Goal: Check status: Check status

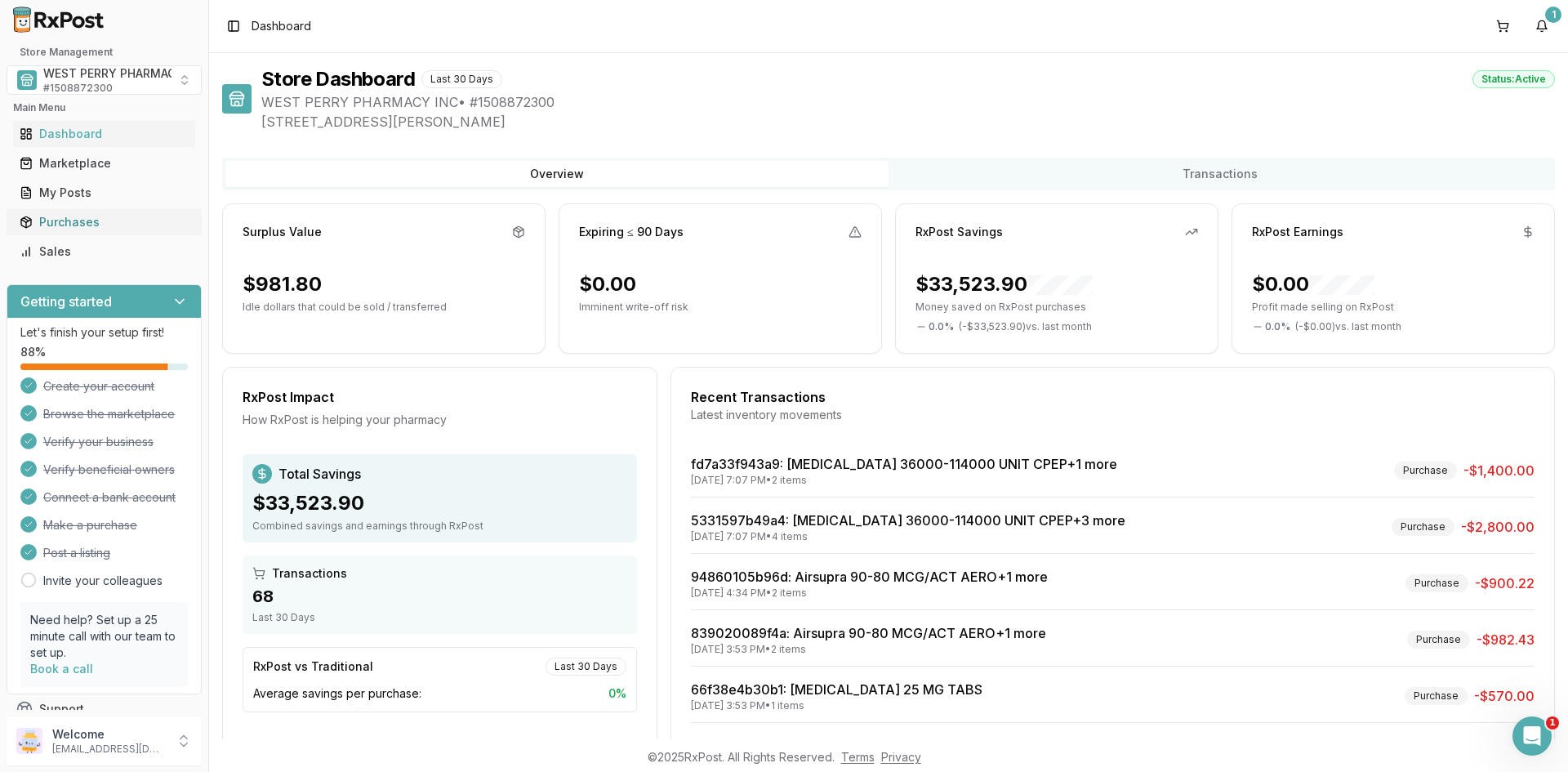
click at [83, 222] on div "Purchases" at bounding box center [104, 222] width 169 height 16
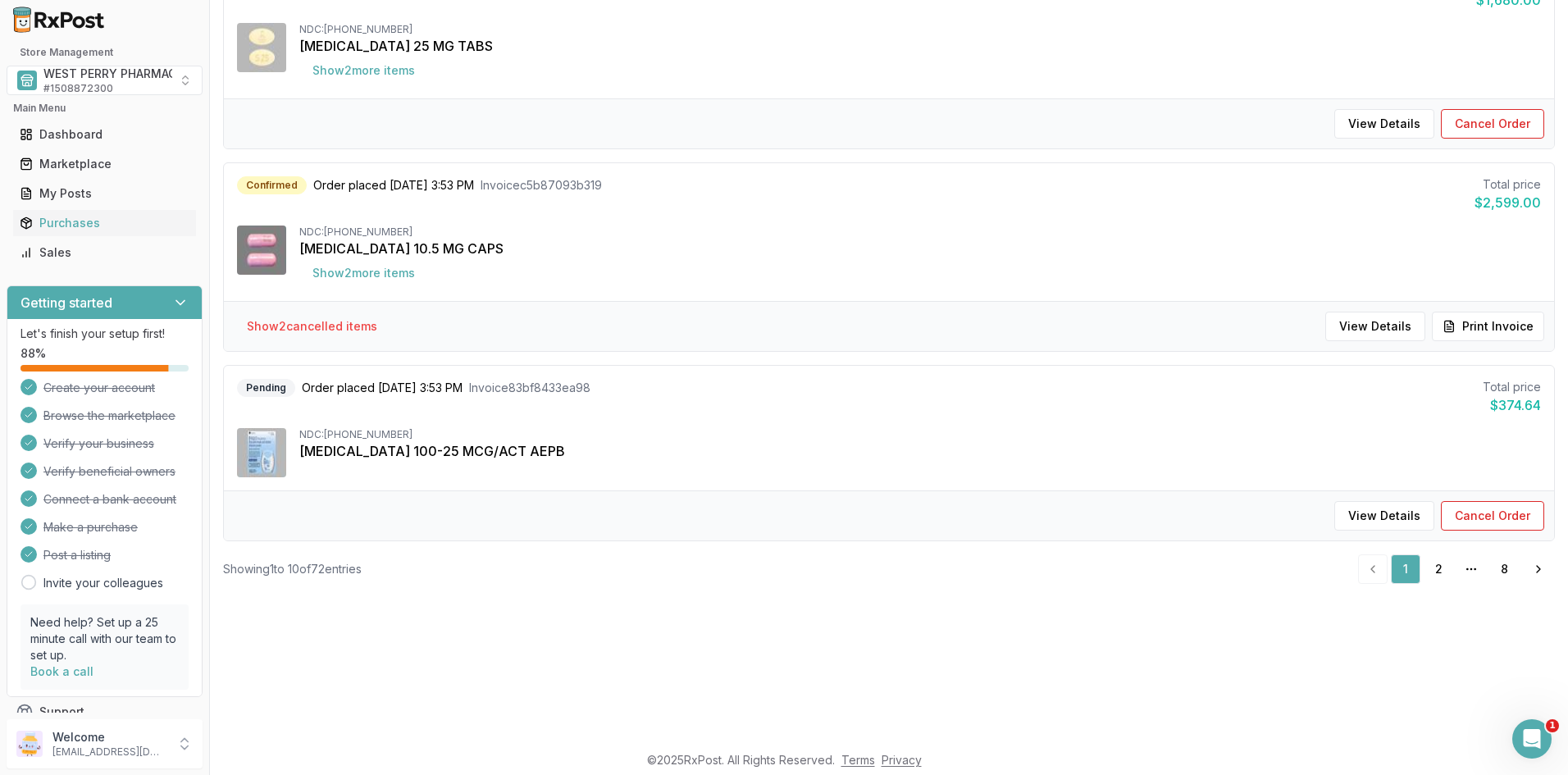
scroll to position [246, 0]
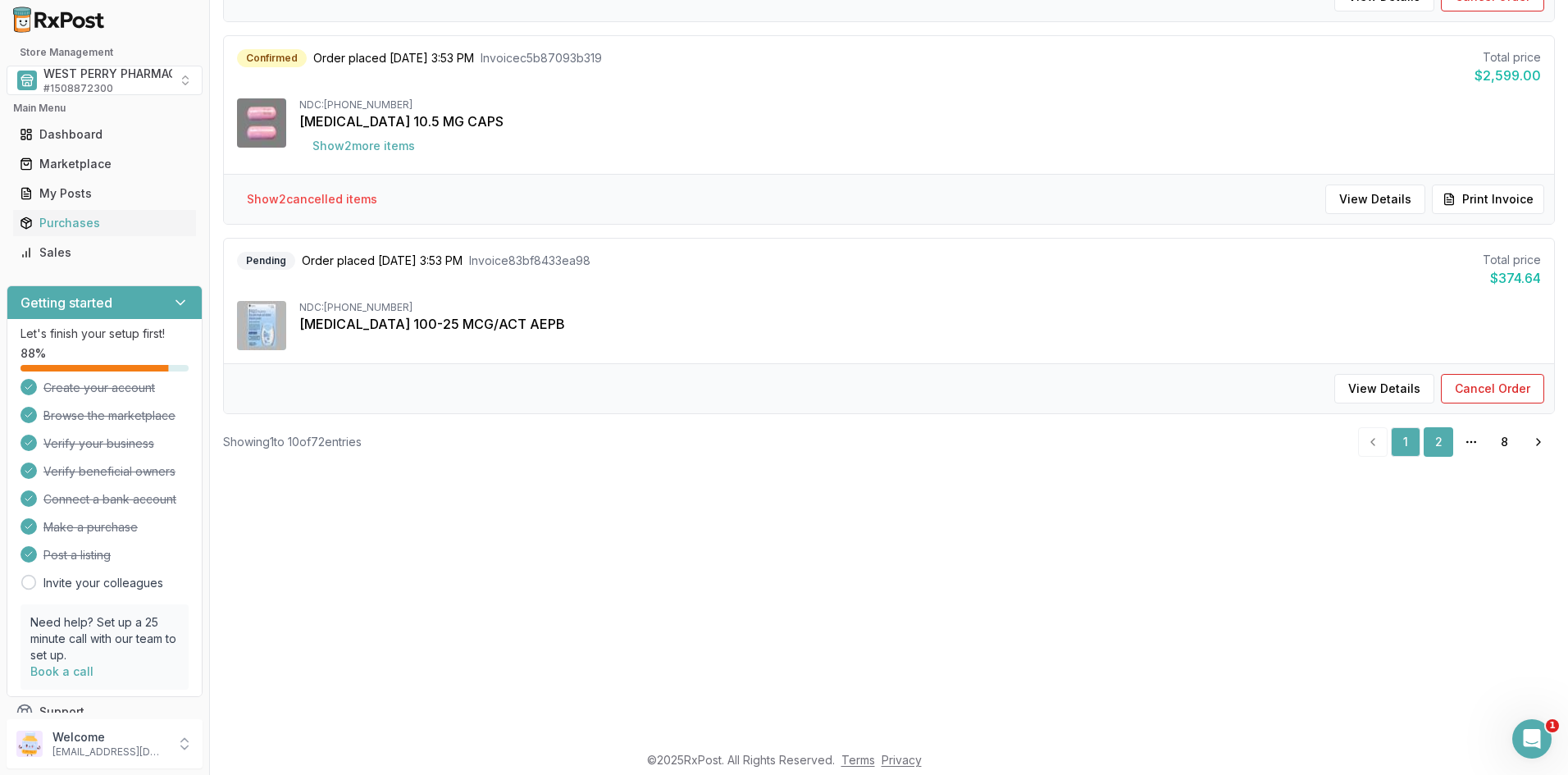
click at [1433, 443] on link "2" at bounding box center [1439, 442] width 29 height 29
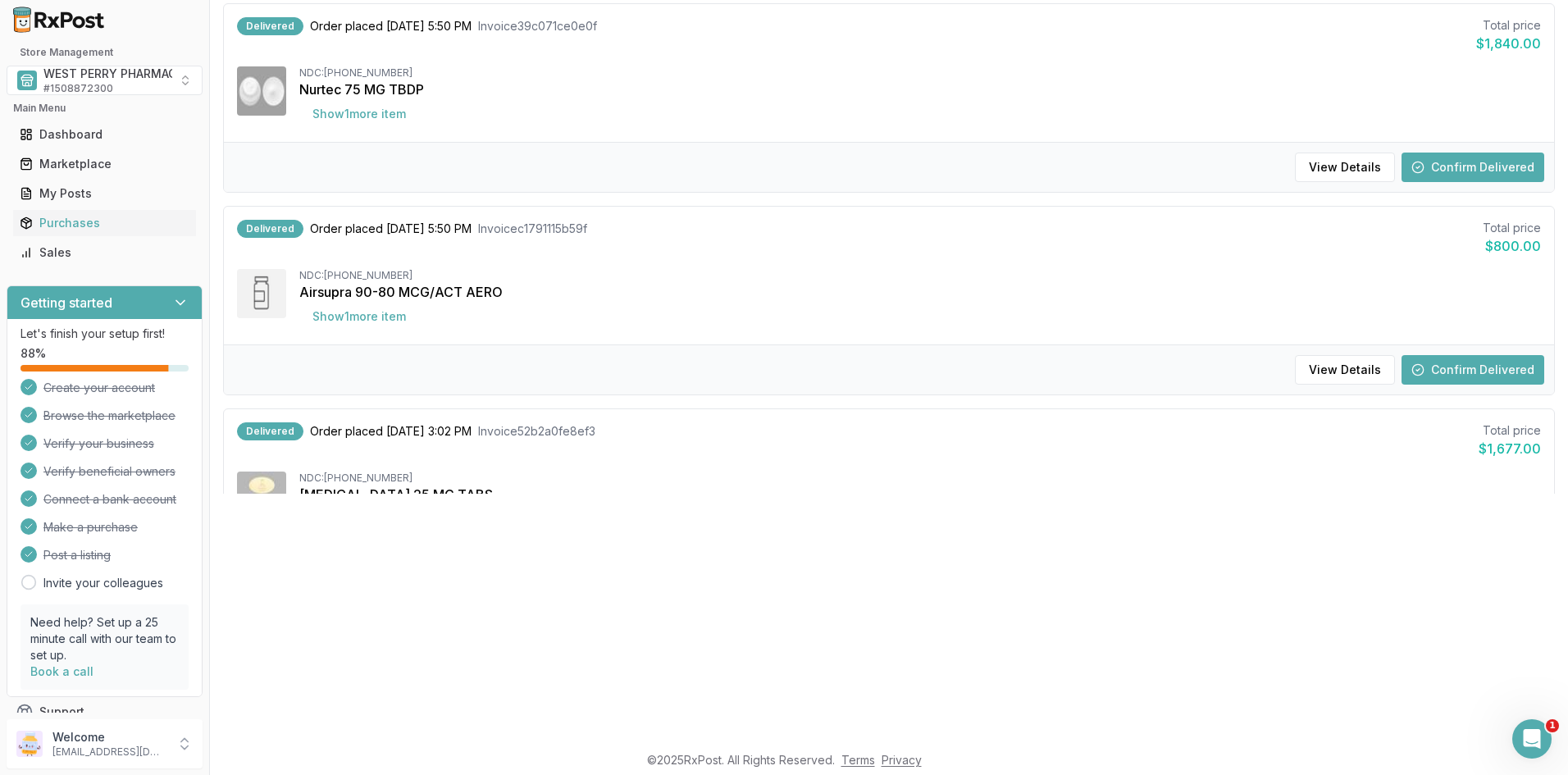
scroll to position [328, 0]
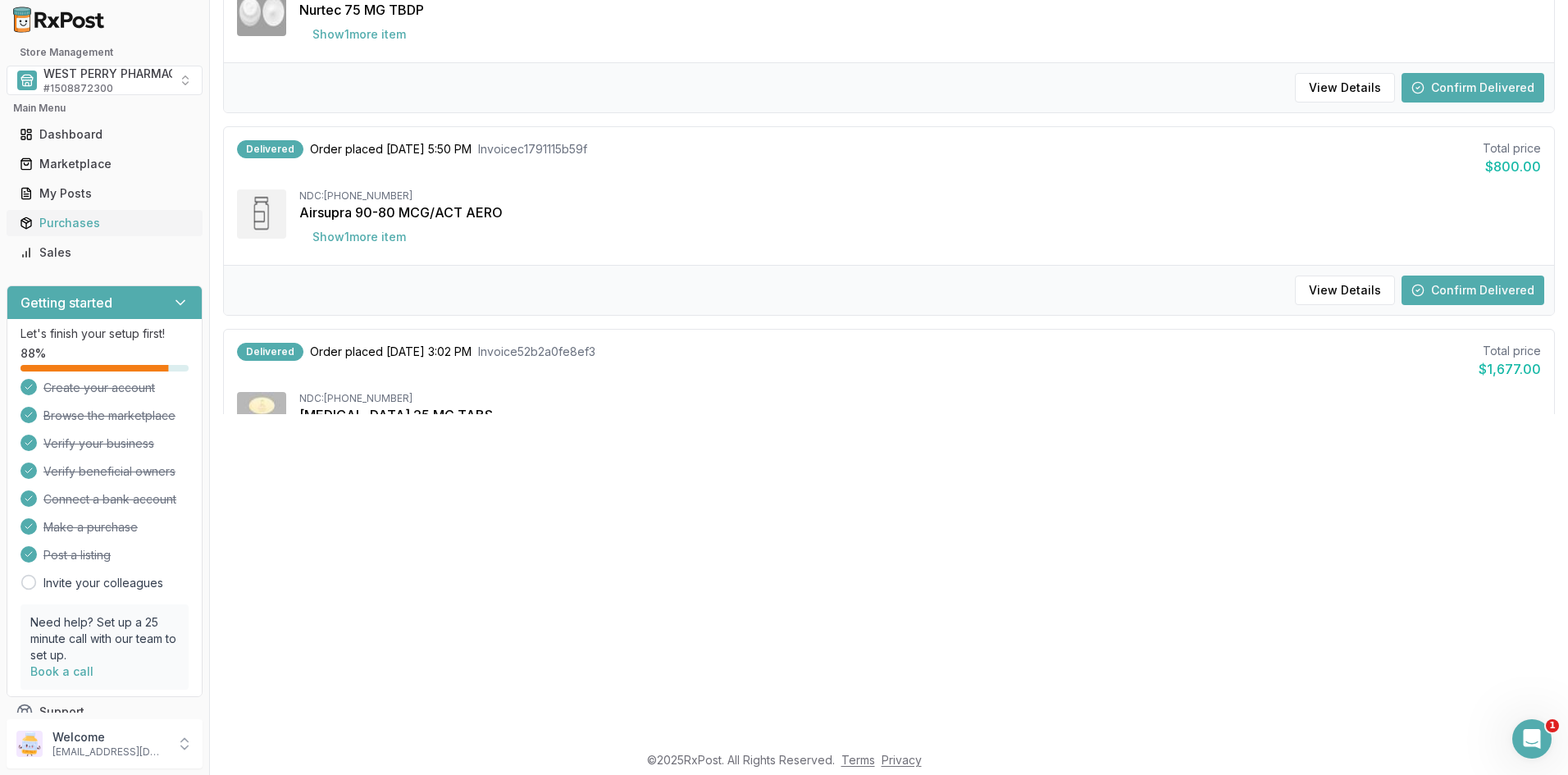
click at [71, 218] on div "Purchases" at bounding box center [105, 223] width 170 height 16
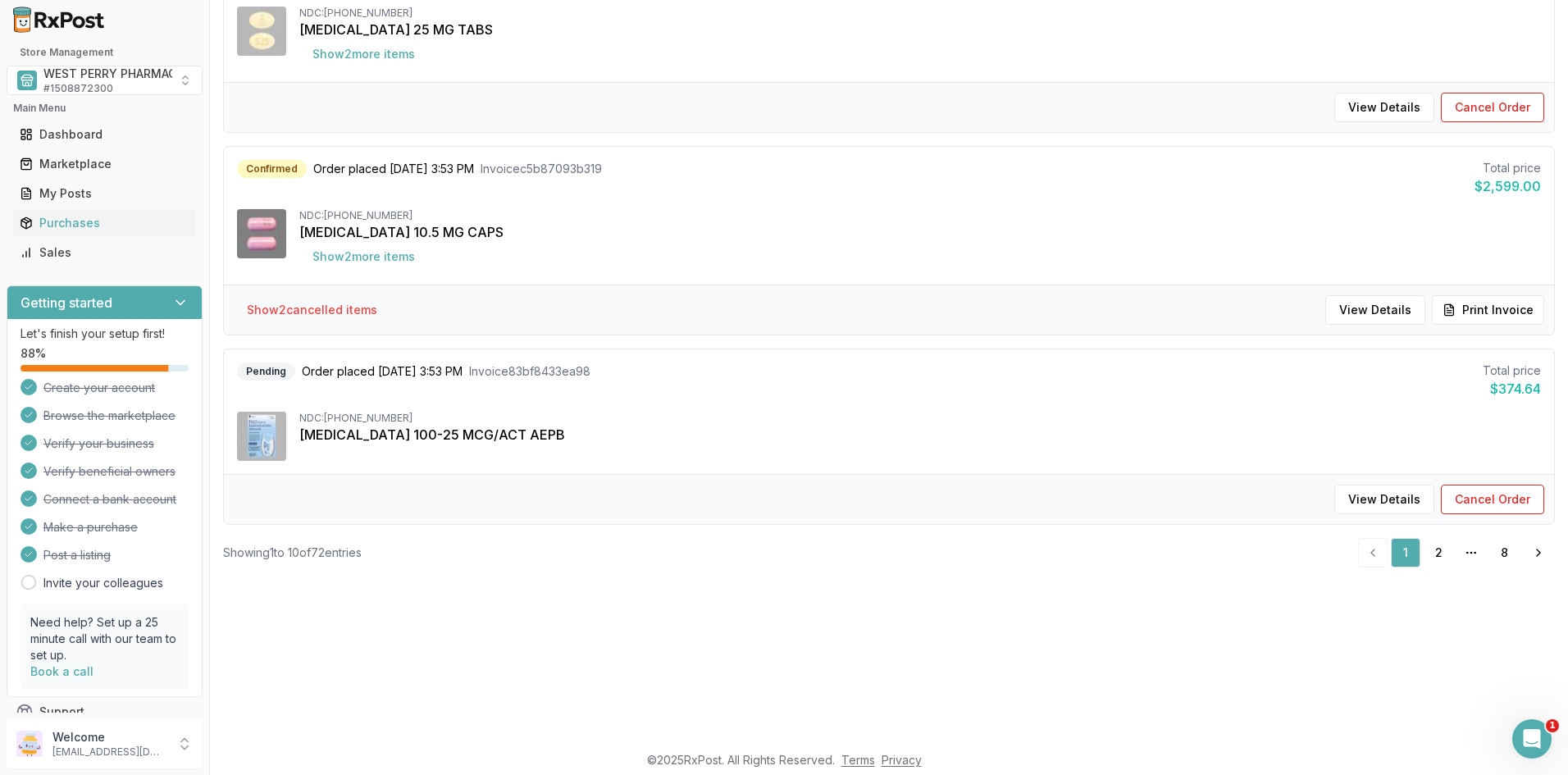
scroll to position [1467, 0]
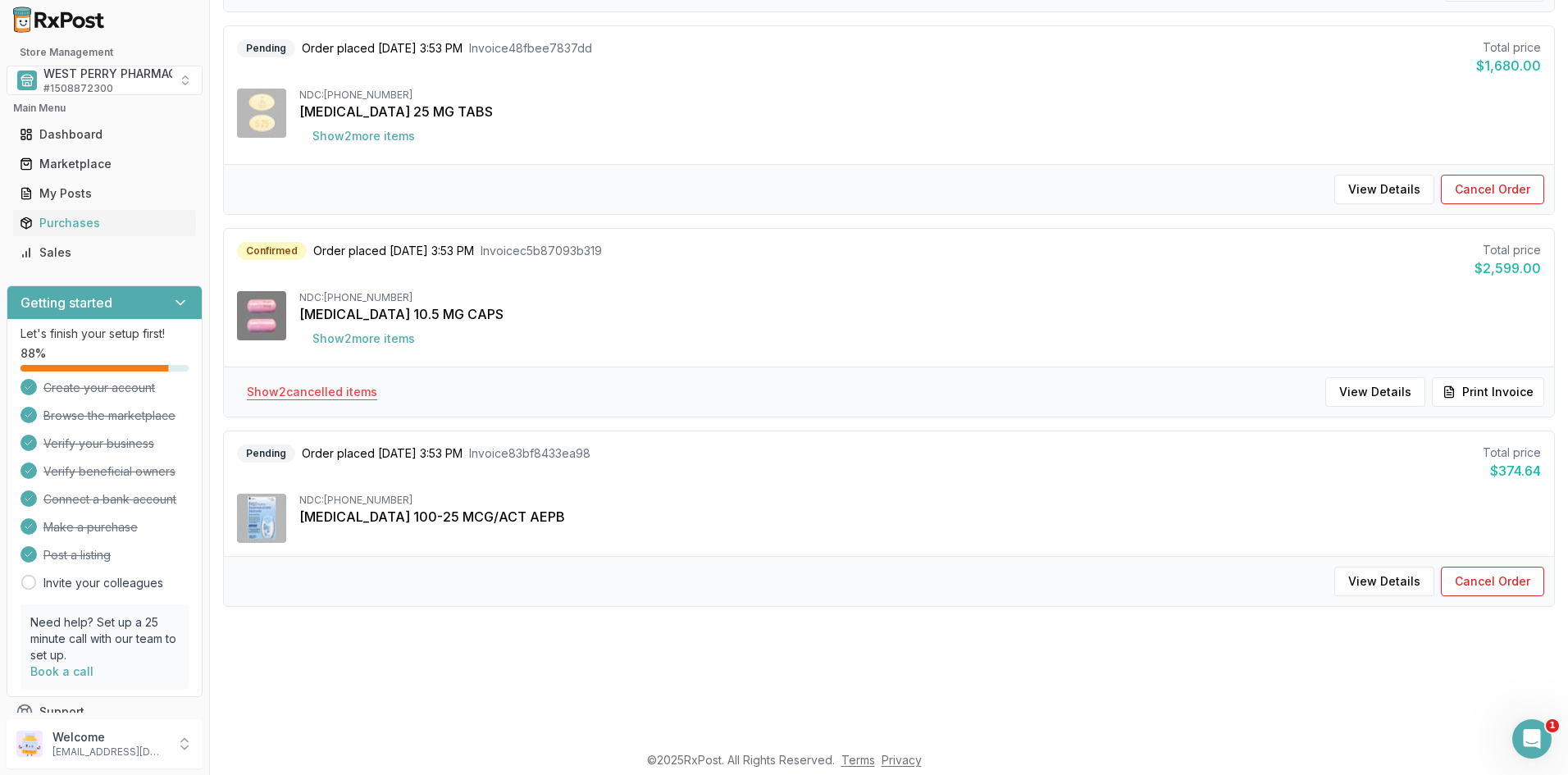
click at [357, 394] on button "Show 2 cancelled item s" at bounding box center [312, 392] width 156 height 29
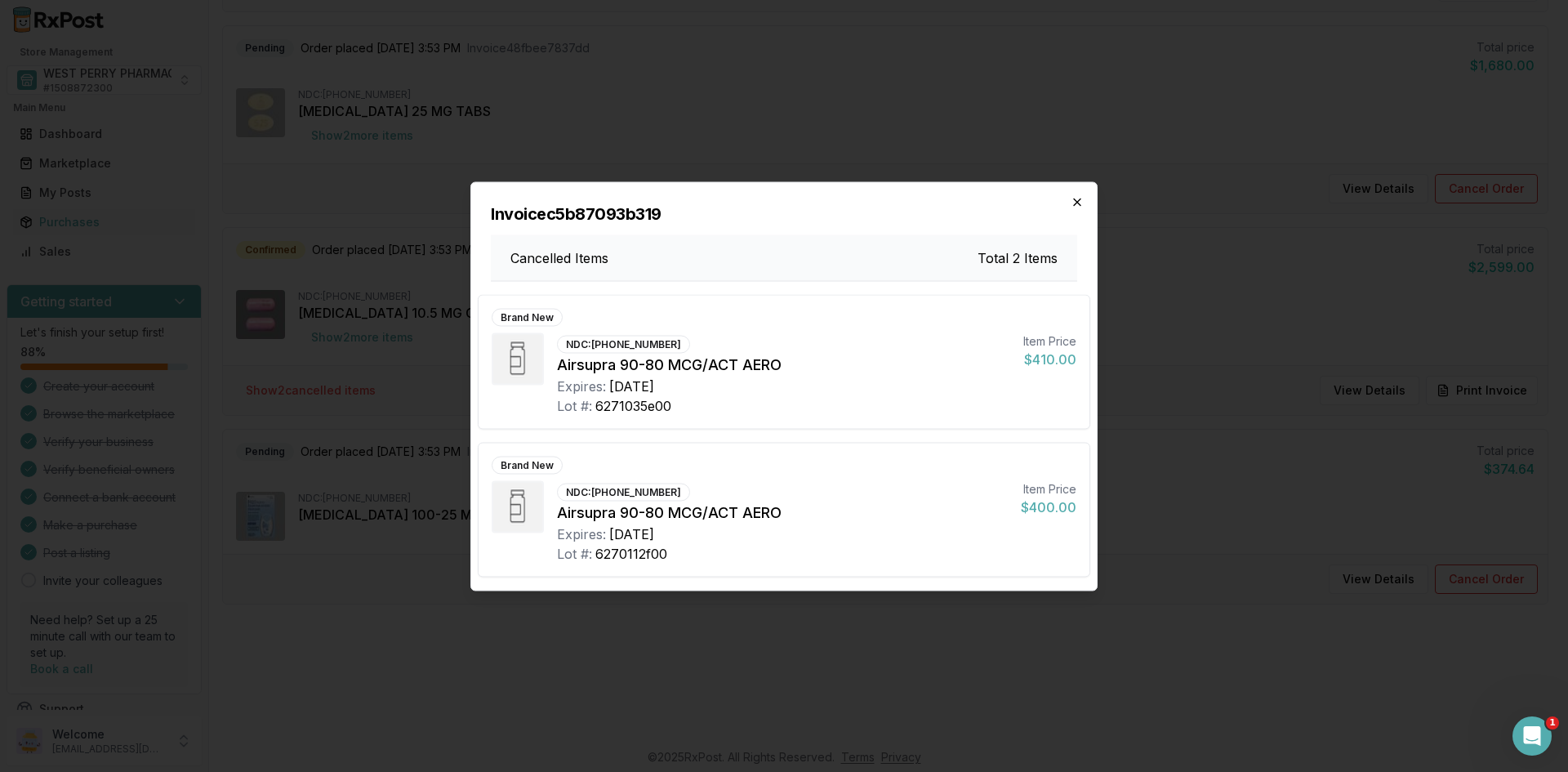
click at [1072, 203] on icon "button" at bounding box center [1077, 202] width 13 height 13
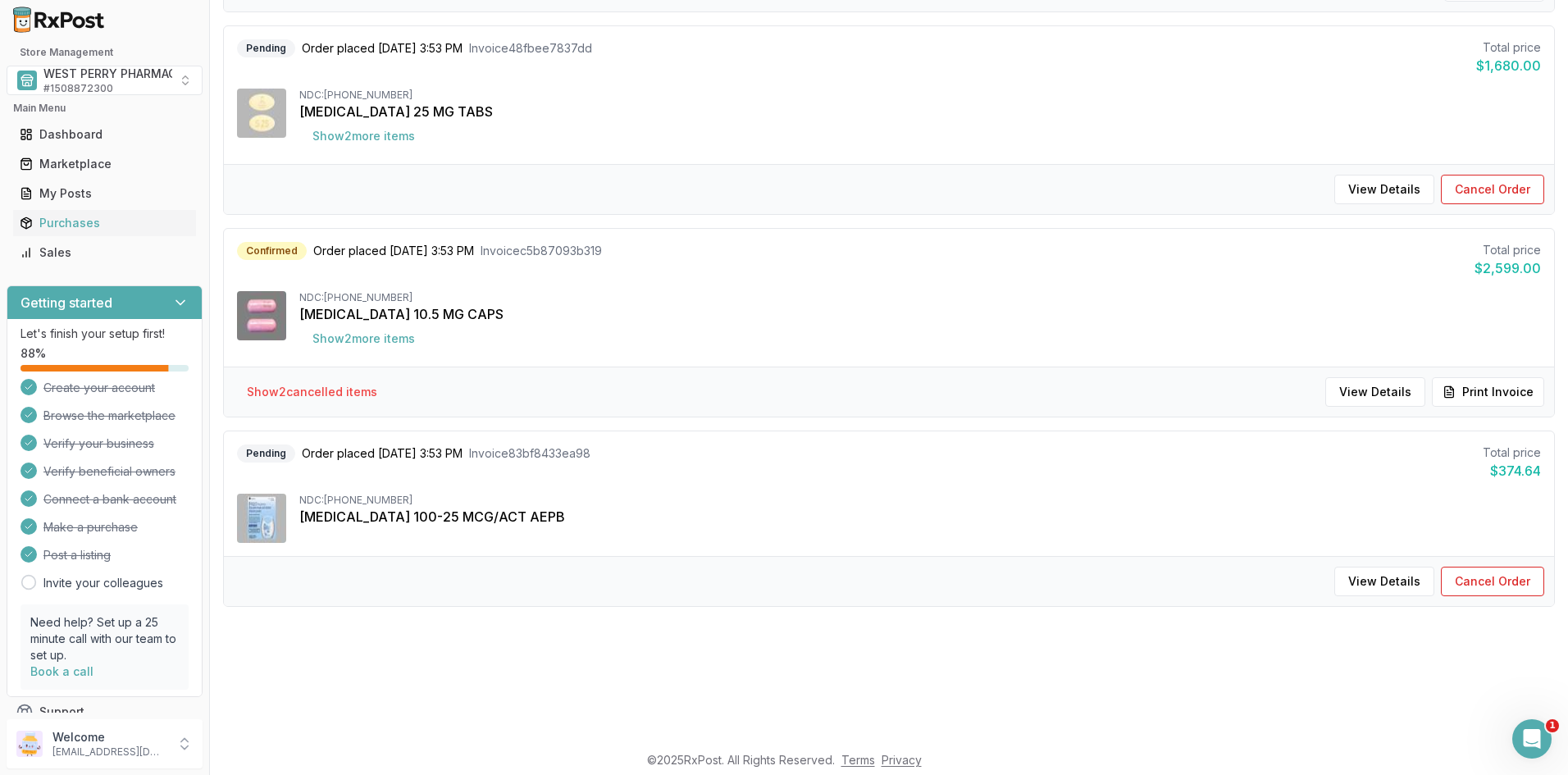
click at [528, 248] on span "Invoice c5b87093b319" at bounding box center [542, 251] width 122 height 16
click at [1462, 391] on button "Print Invoice" at bounding box center [1489, 392] width 113 height 29
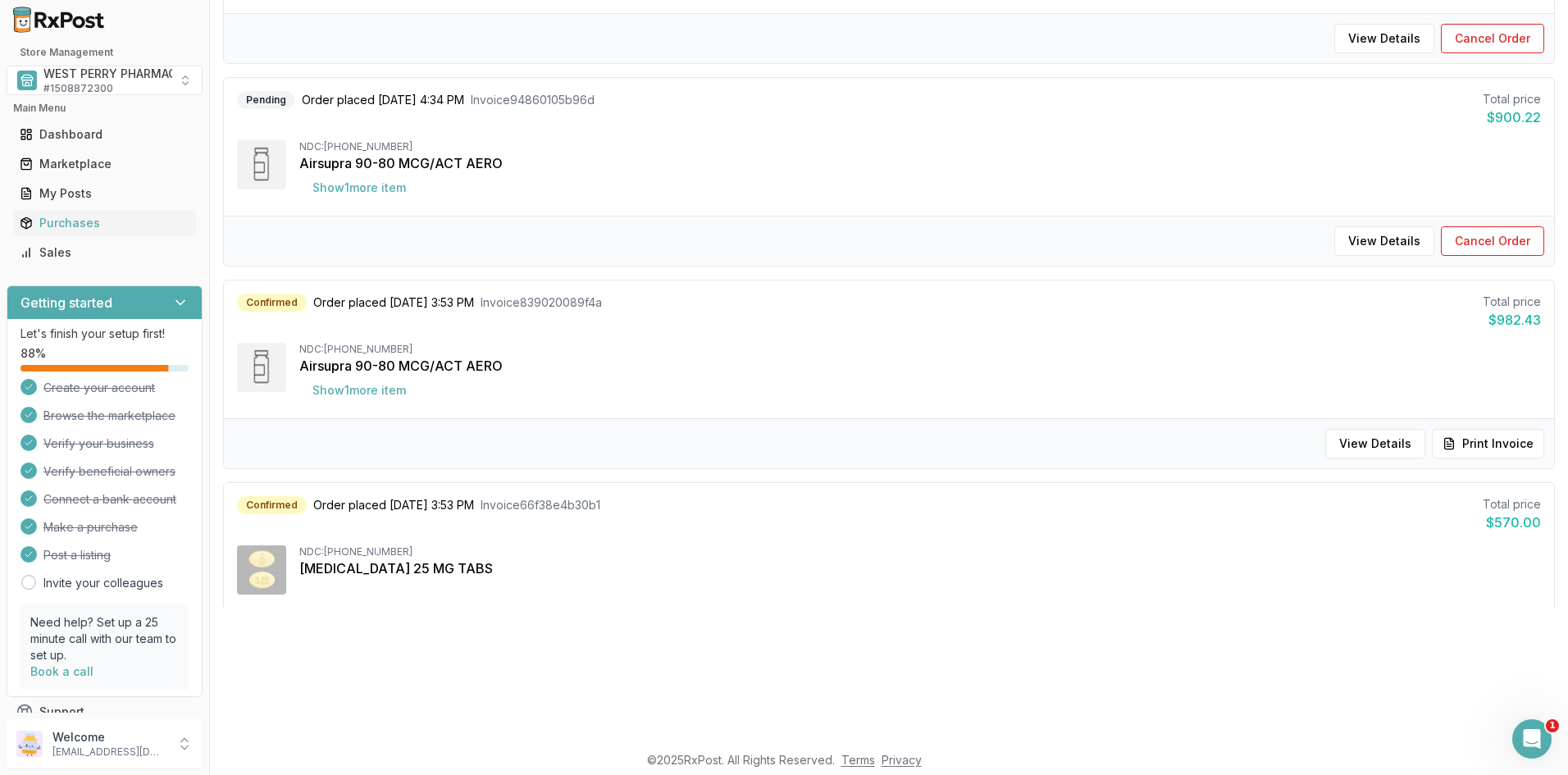
scroll to position [402, 0]
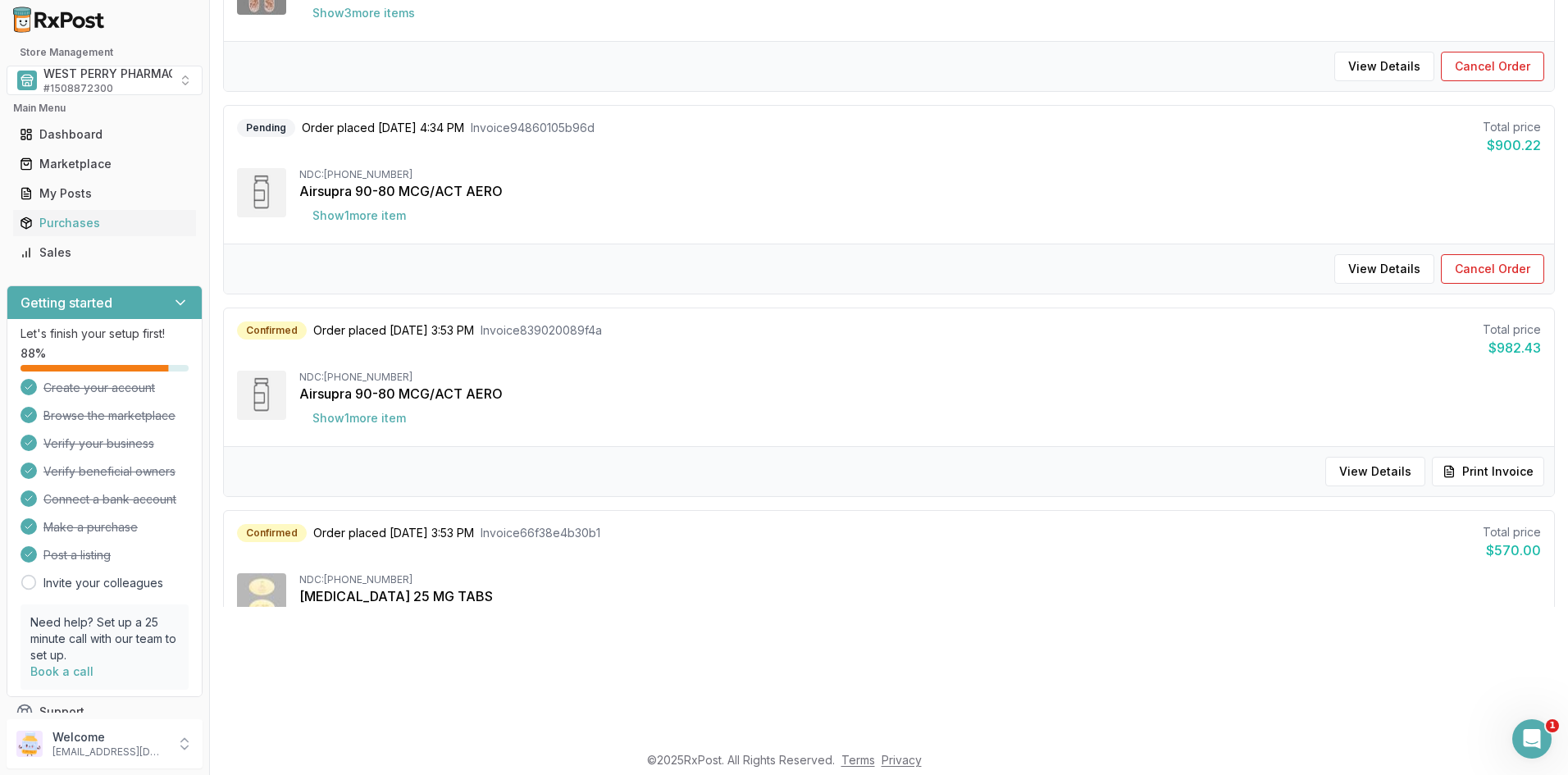
click at [1053, 470] on div "View Details Print Invoice" at bounding box center [889, 471] width 1331 height 50
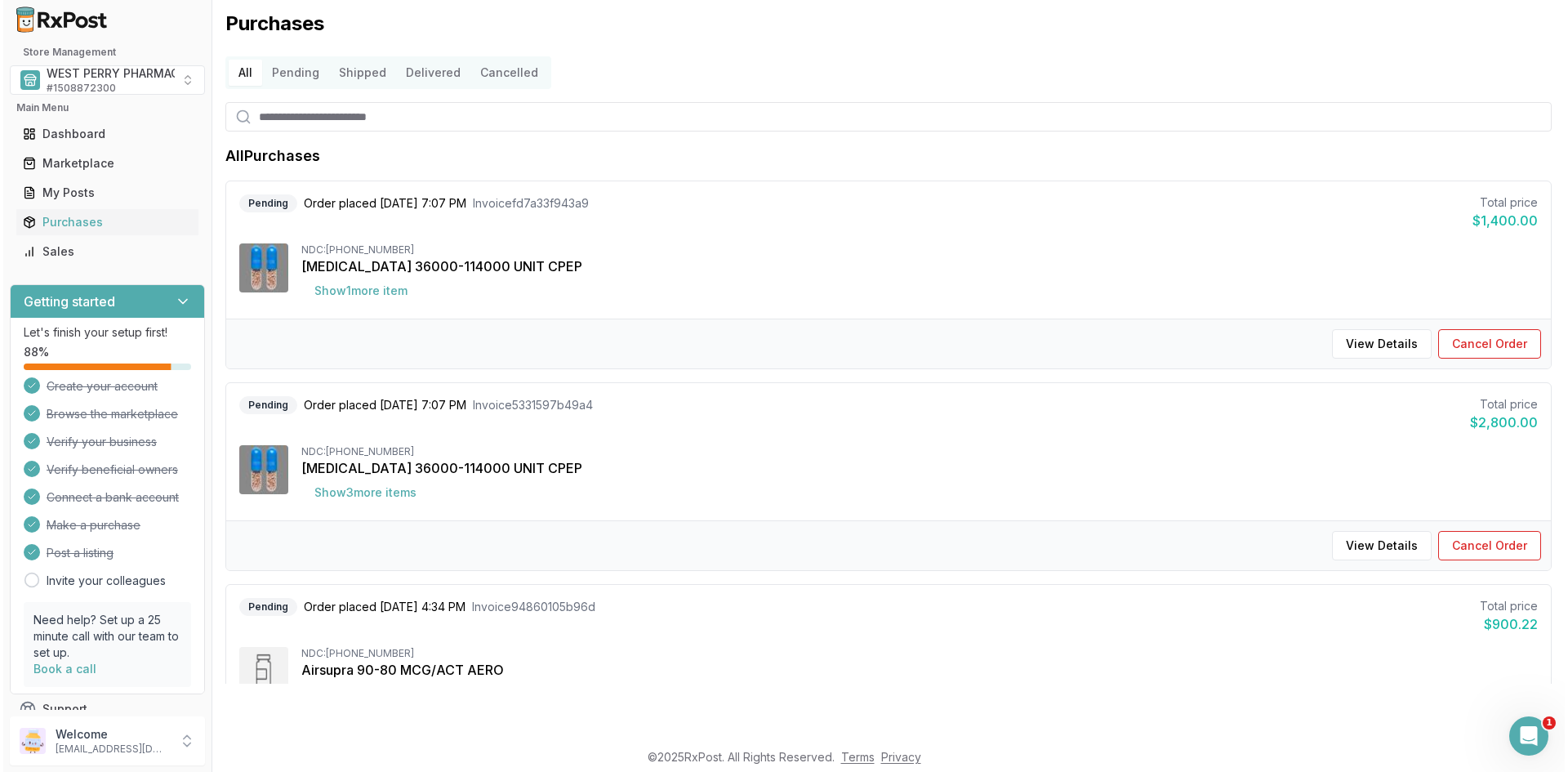
scroll to position [0, 0]
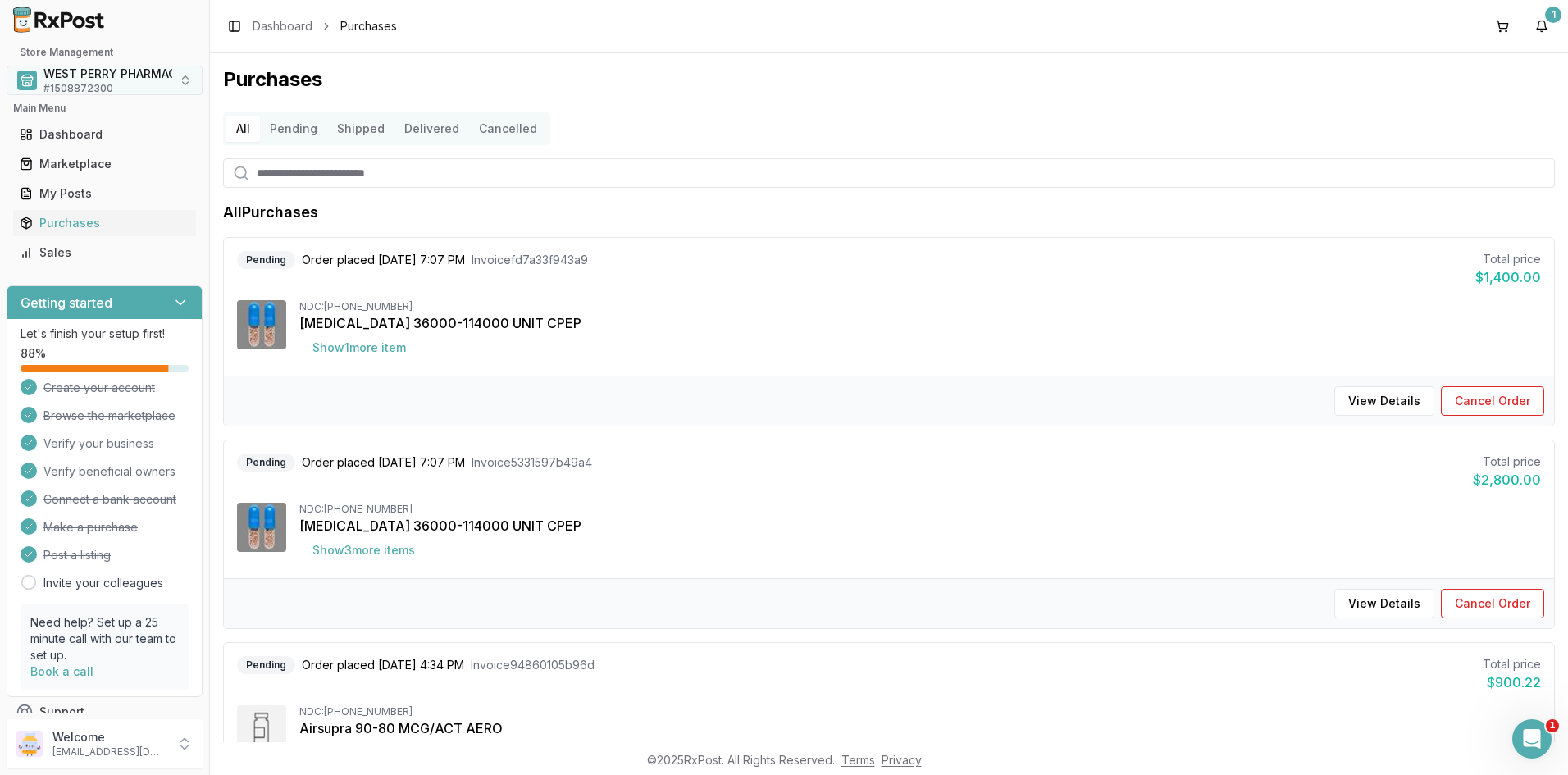
click at [75, 84] on span "# 1508872300" at bounding box center [78, 88] width 70 height 13
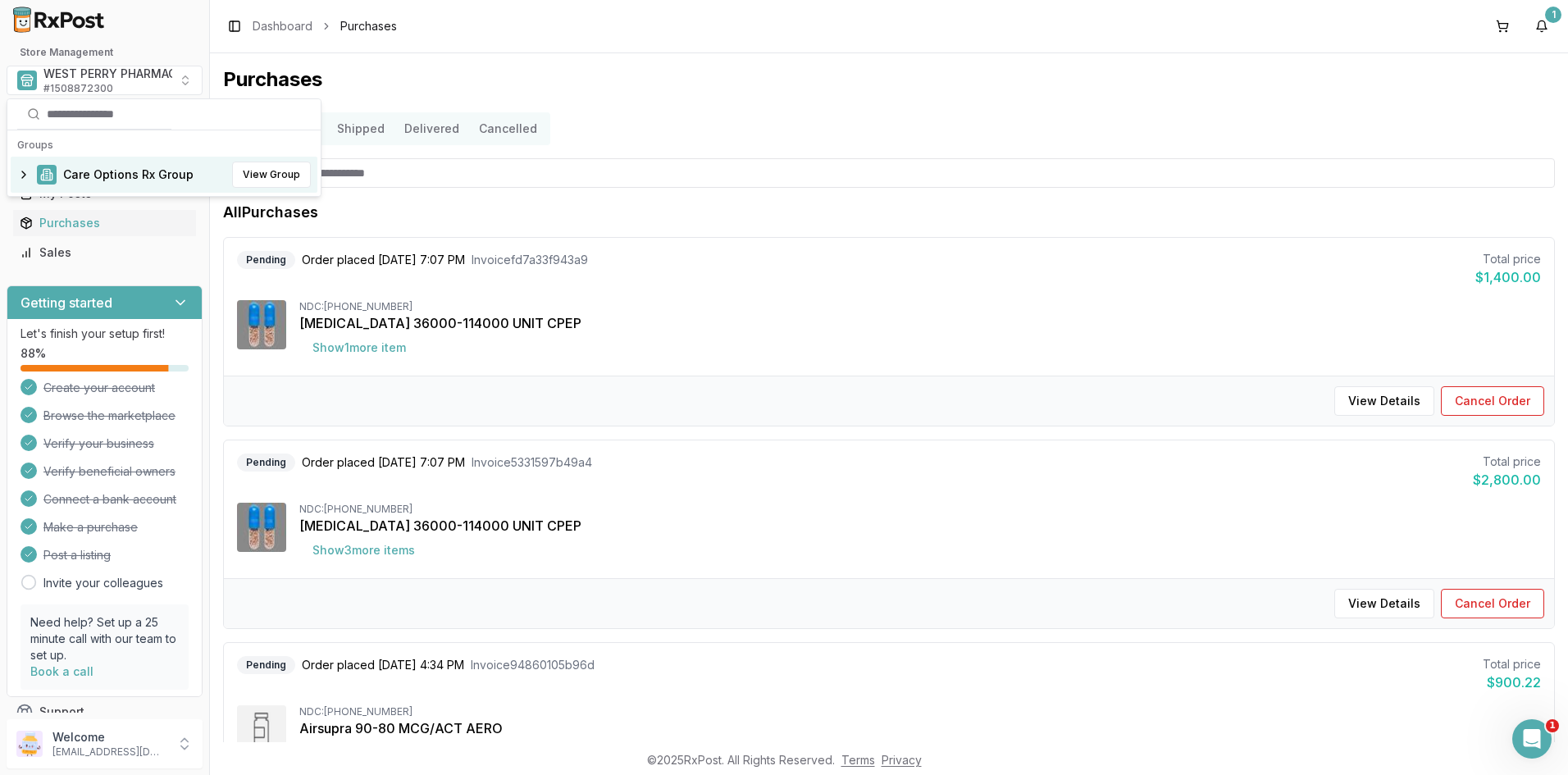
click at [81, 173] on span "Care Options Rx Group" at bounding box center [127, 174] width 130 height 16
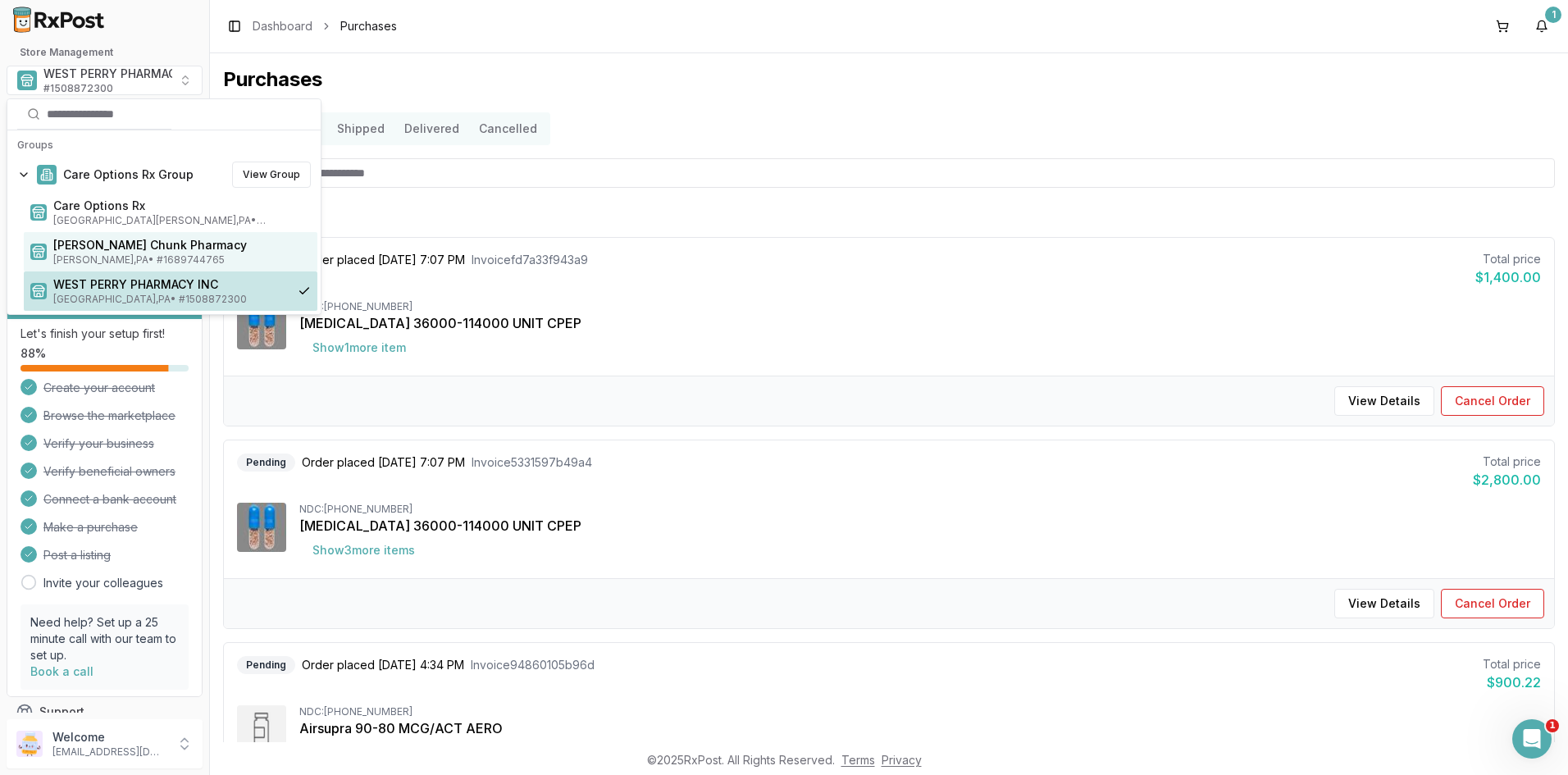
click at [103, 253] on span "[PERSON_NAME] , [GEOGRAPHIC_DATA] • # 1689744765" at bounding box center [182, 260] width 257 height 13
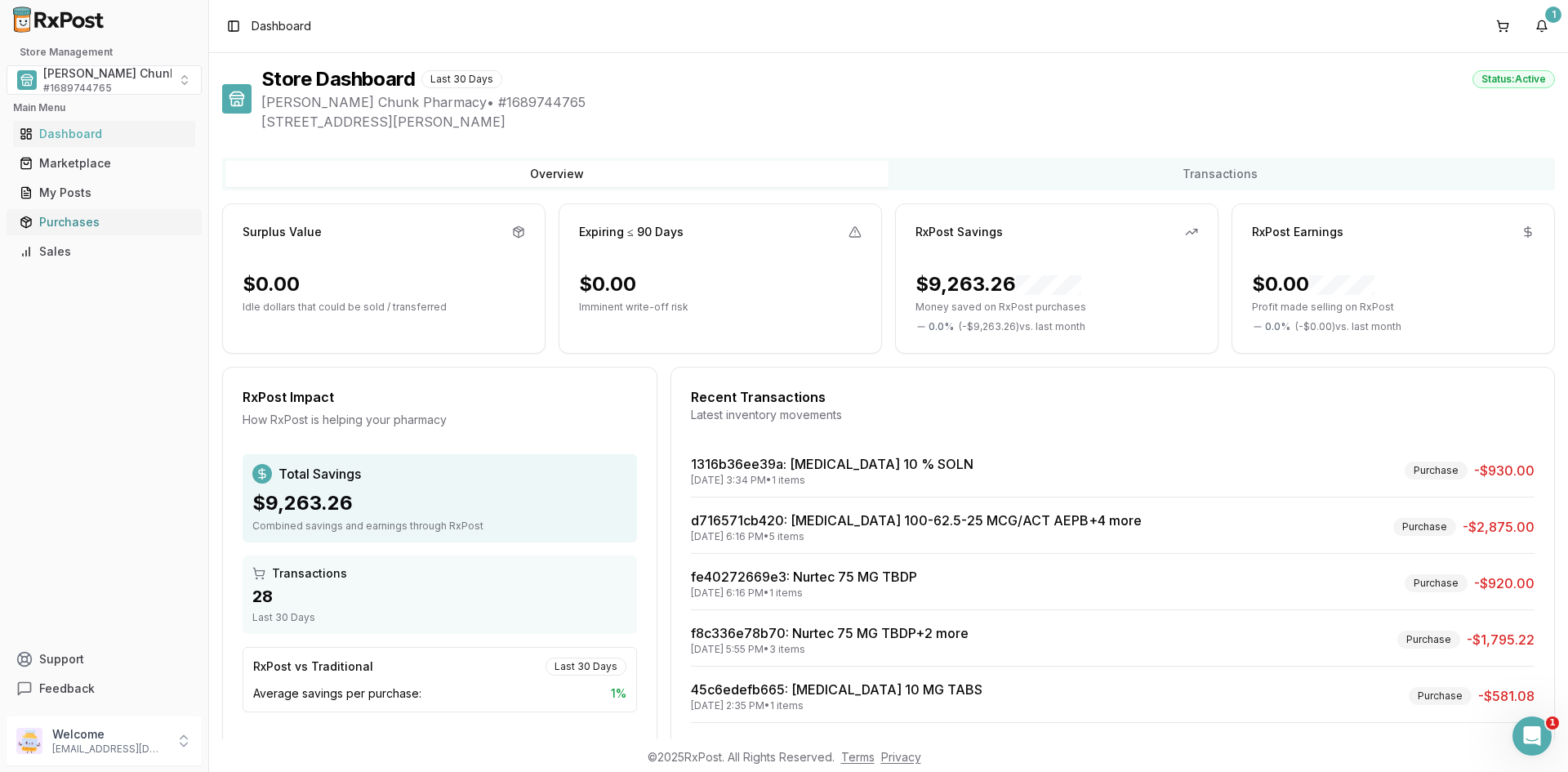
click at [70, 219] on div "Purchases" at bounding box center [104, 222] width 169 height 16
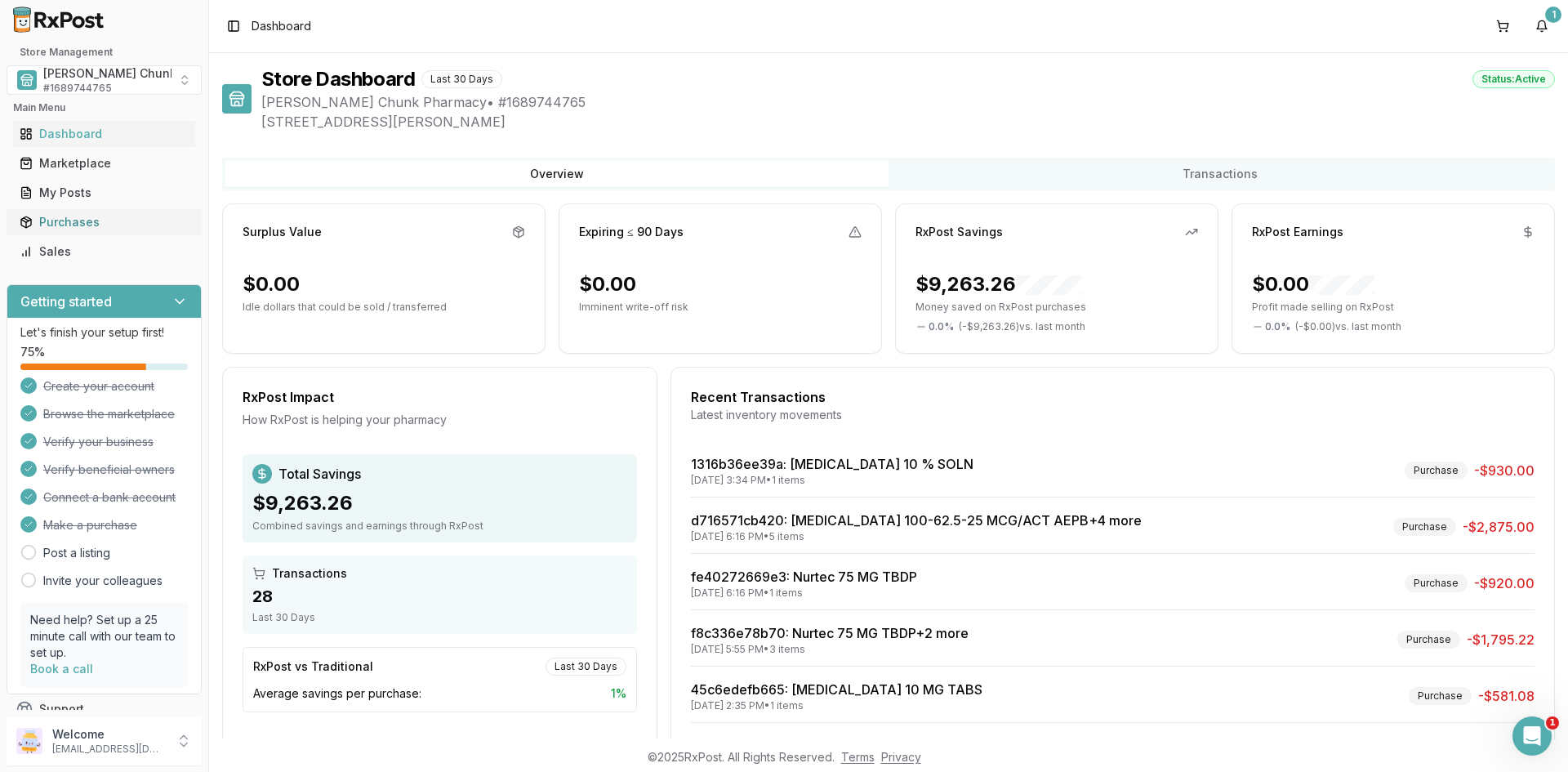
click at [70, 219] on div "Purchases" at bounding box center [104, 222] width 169 height 16
